Goal: Information Seeking & Learning: Learn about a topic

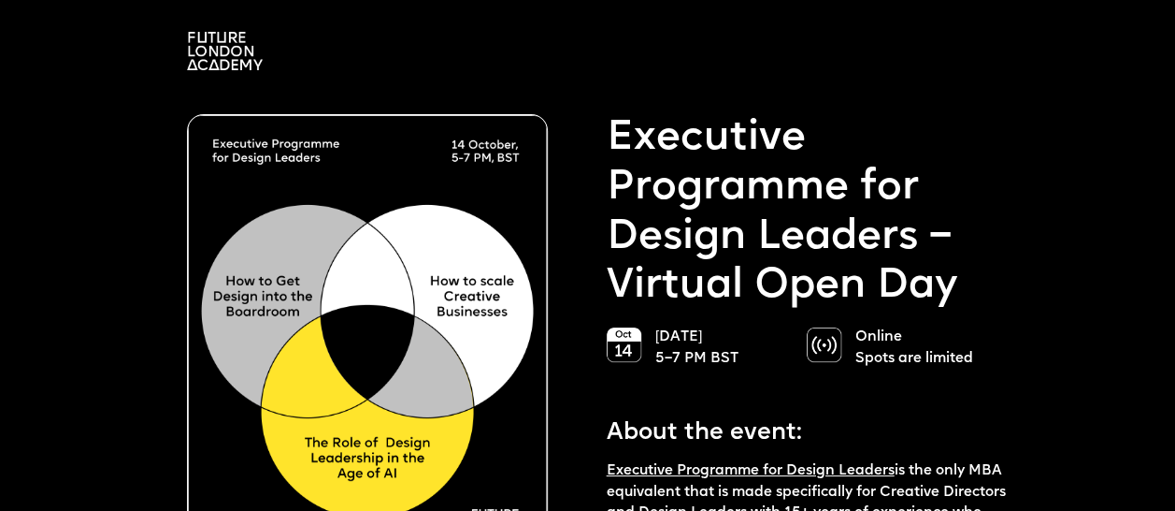
click at [239, 60] on img at bounding box center [225, 51] width 76 height 38
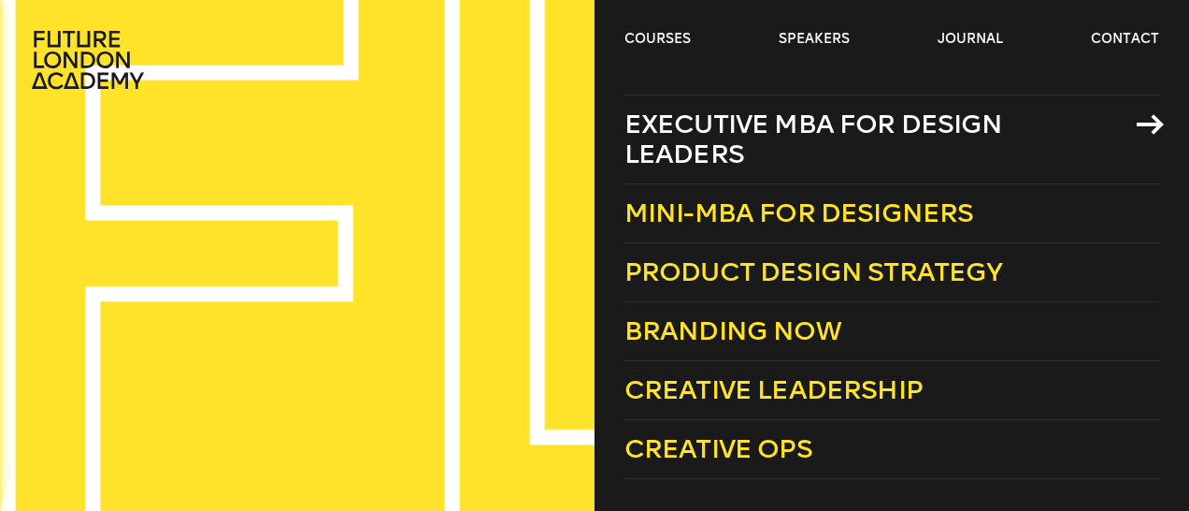
click at [697, 137] on span "Executive MBA for Design Leaders" at bounding box center [814, 138] width 379 height 61
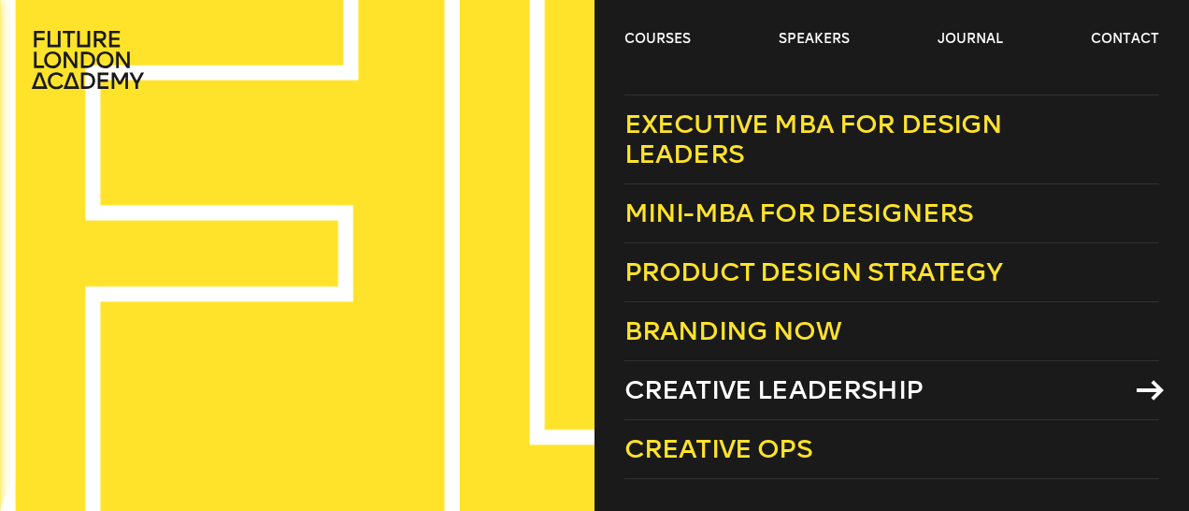
click at [808, 374] on span "Creative Leadership" at bounding box center [774, 389] width 298 height 31
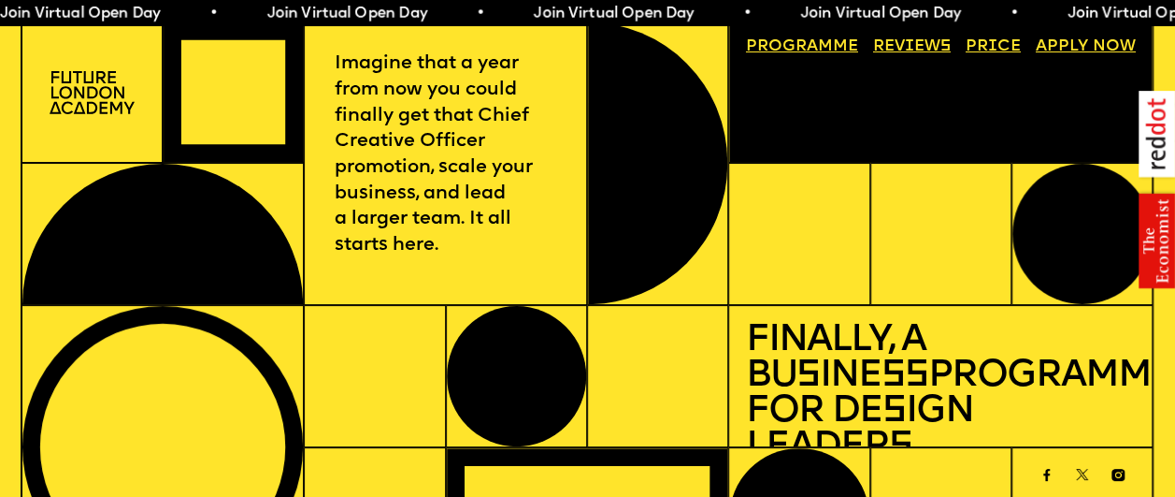
click at [987, 51] on link "Price" at bounding box center [993, 47] width 71 height 33
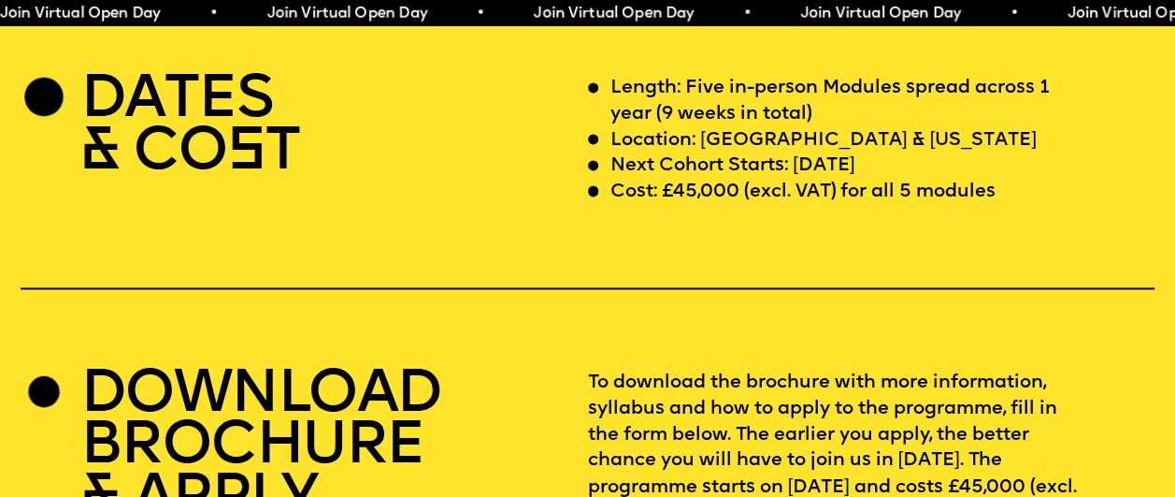
scroll to position [4638, 0]
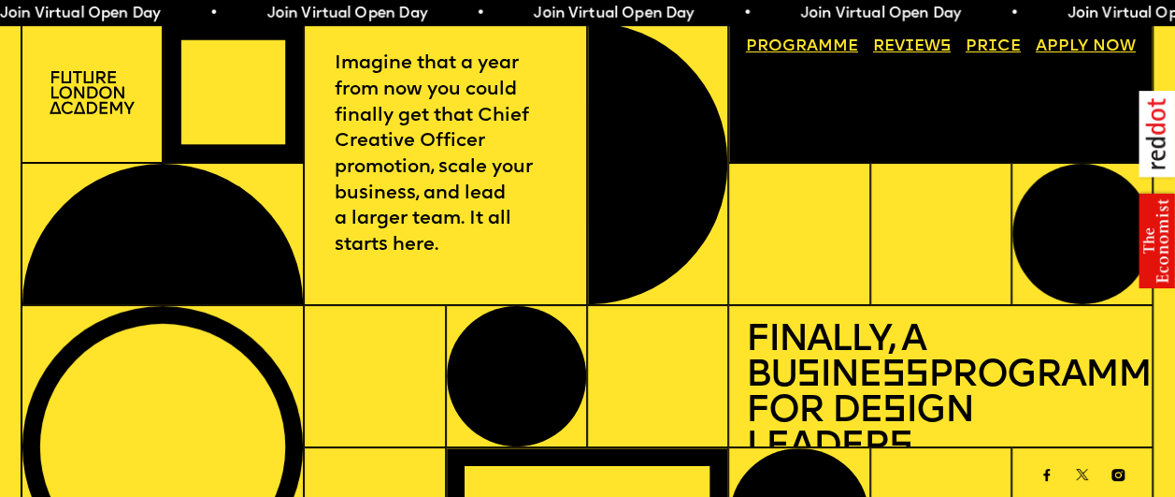
click at [823, 55] on link "Progr a mme" at bounding box center [802, 47] width 128 height 33
click at [100, 94] on img at bounding box center [92, 92] width 85 height 43
click at [802, 46] on link "Progr a mme" at bounding box center [802, 47] width 128 height 33
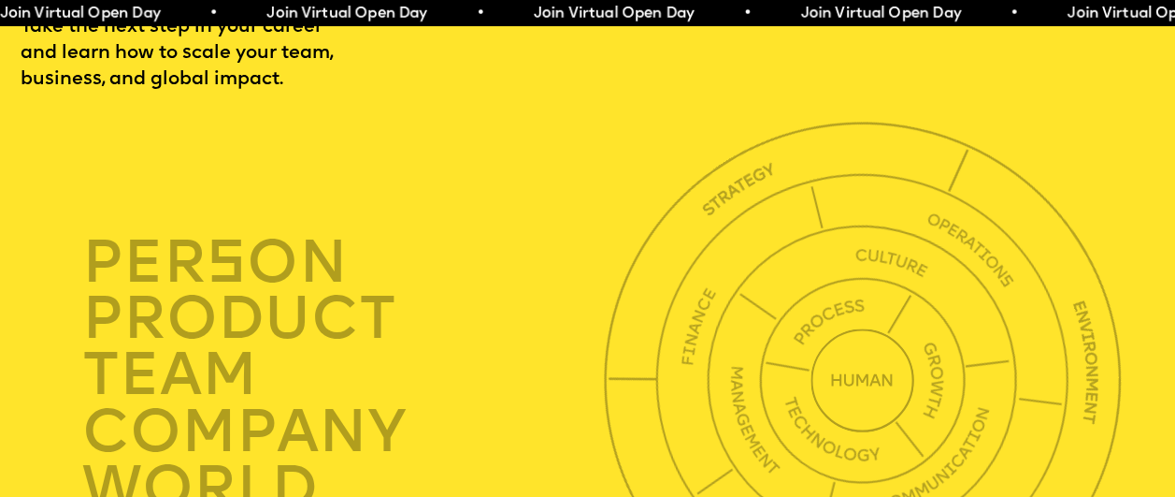
scroll to position [4097, 0]
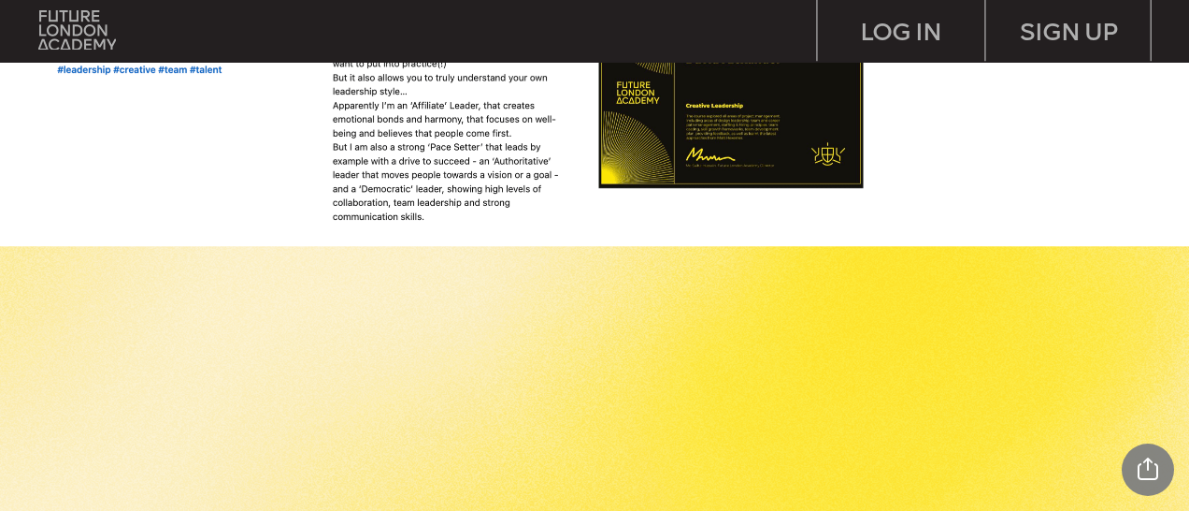
scroll to position [1870, 0]
